Goal: Find specific page/section: Find specific page/section

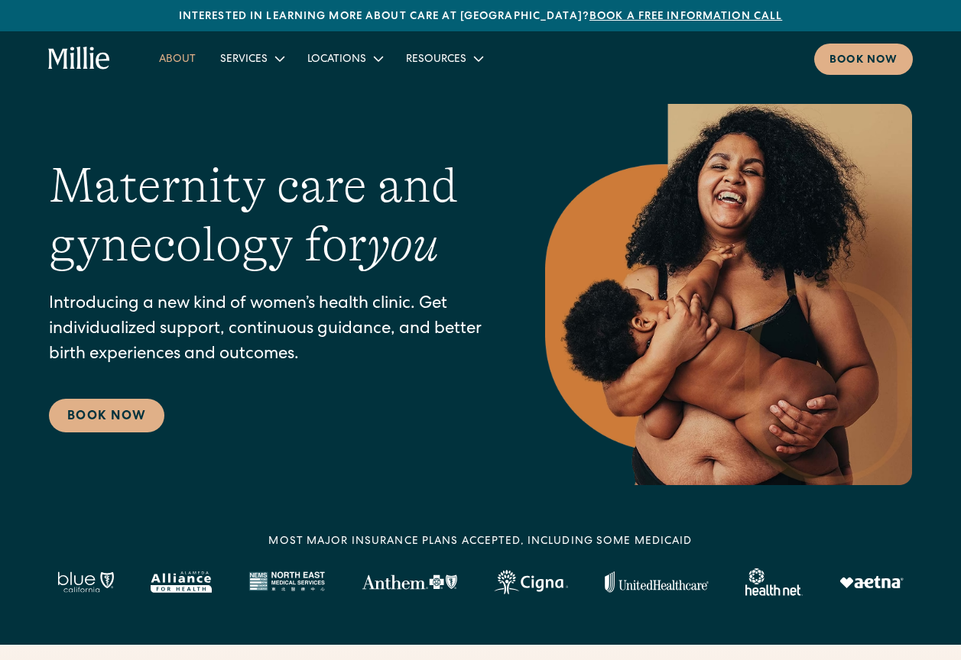
click at [180, 59] on link "About" at bounding box center [177, 58] width 61 height 25
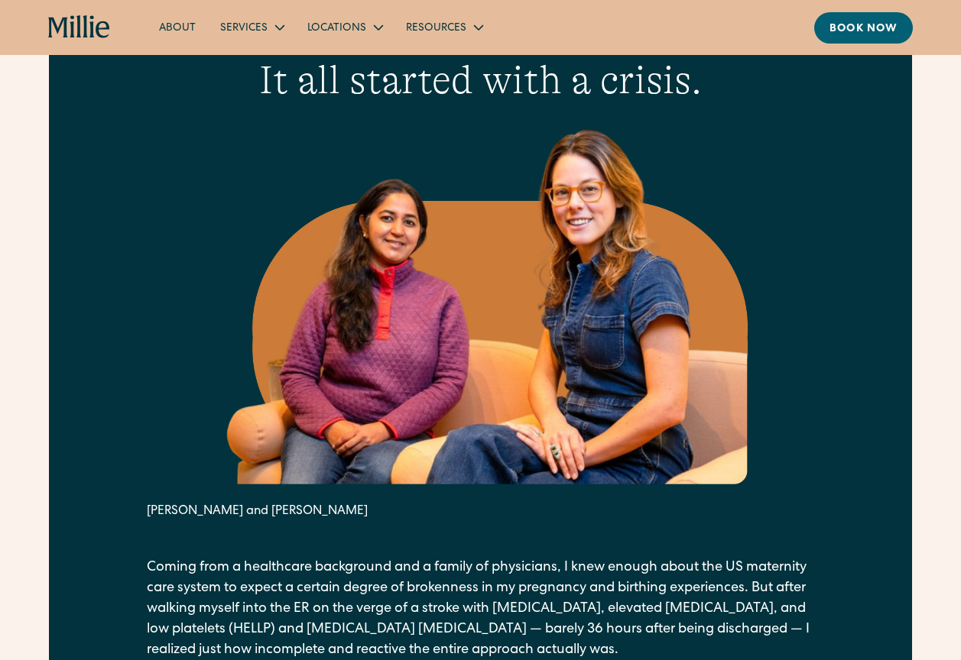
scroll to position [500, 0]
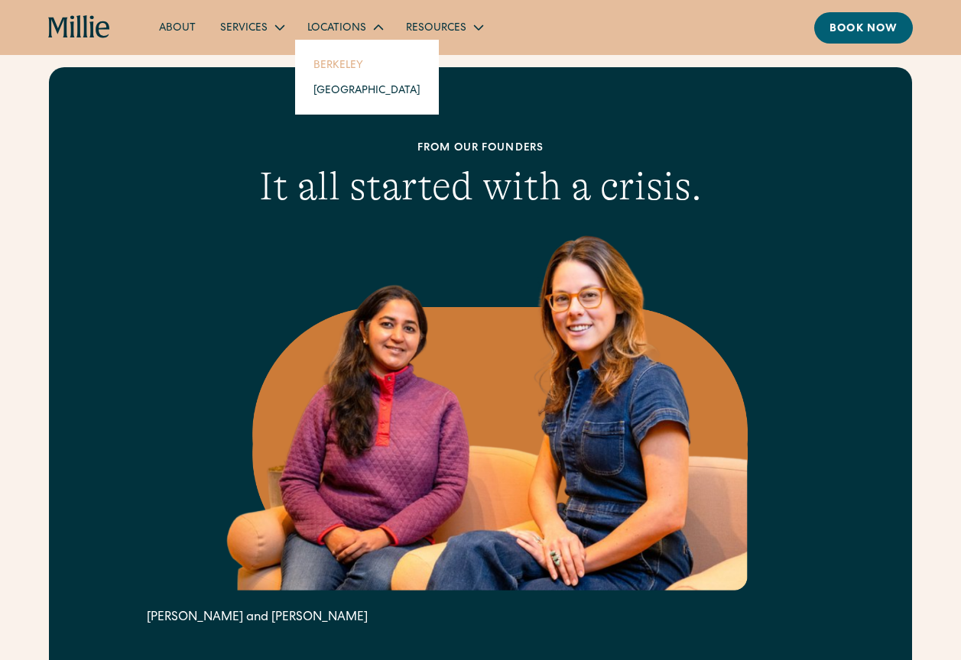
click at [338, 60] on link "Berkeley" at bounding box center [366, 64] width 131 height 25
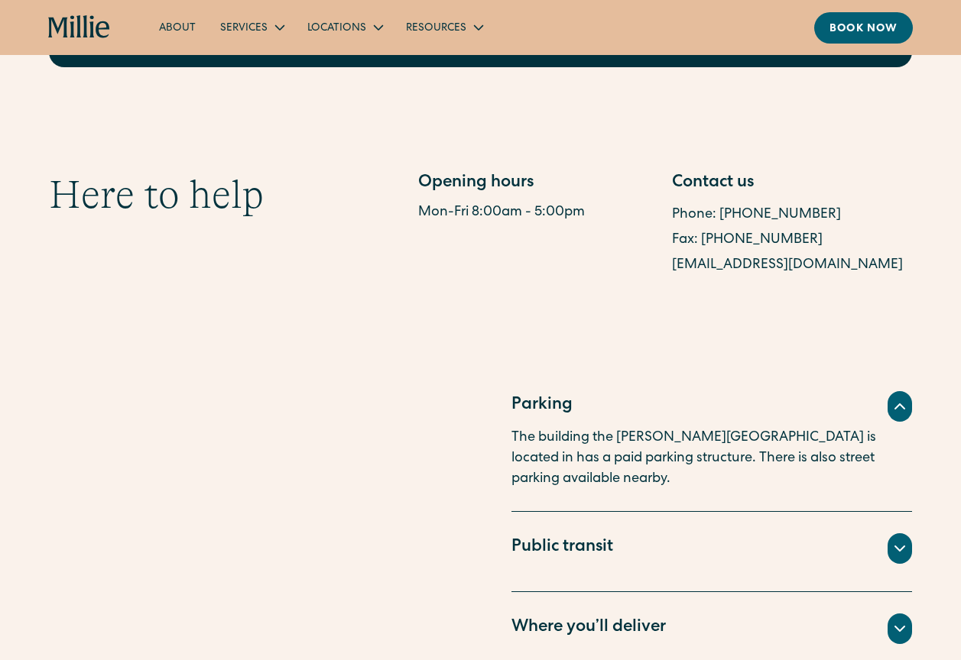
scroll to position [789, 0]
